Goal: Find contact information: Find contact information

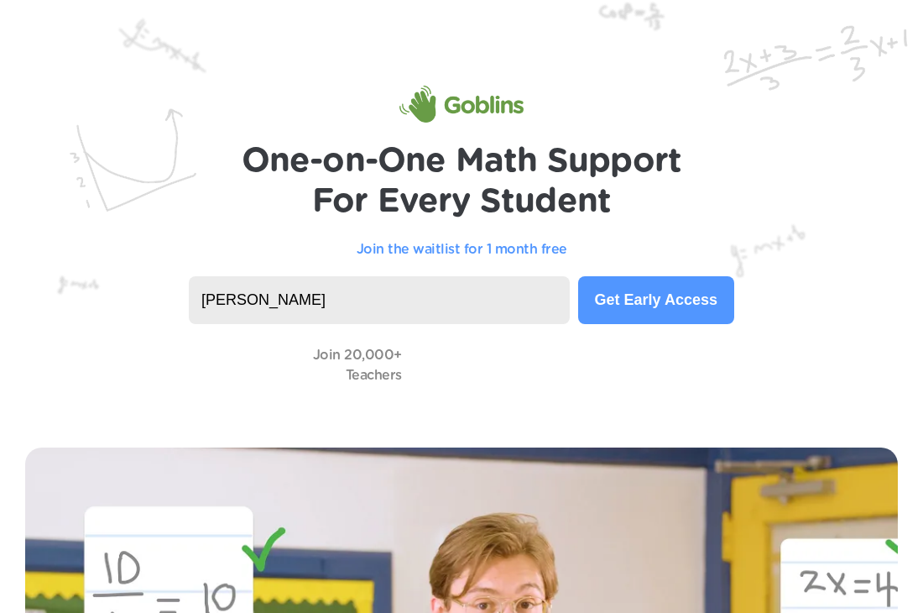
type input "[PERSON_NAME]"
click at [417, 301] on input "[PERSON_NAME].[PERSON_NAME]@stu.pulaski county" at bounding box center [379, 300] width 381 height 48
click at [459, 301] on input "[PERSON_NAME].[PERSON_NAME]@stu.pulaskicounty" at bounding box center [379, 300] width 381 height 48
type input "[PERSON_NAME][EMAIL_ADDRESS][PERSON_NAME][DOMAIN_NAME]"
